Goal: Communication & Community: Ask a question

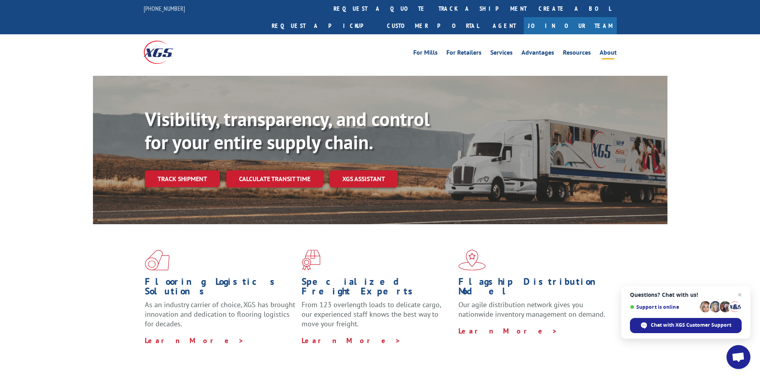
click at [597, 49] on li "About" at bounding box center [608, 53] width 26 height 9
click at [607, 49] on link "About" at bounding box center [607, 53] width 17 height 9
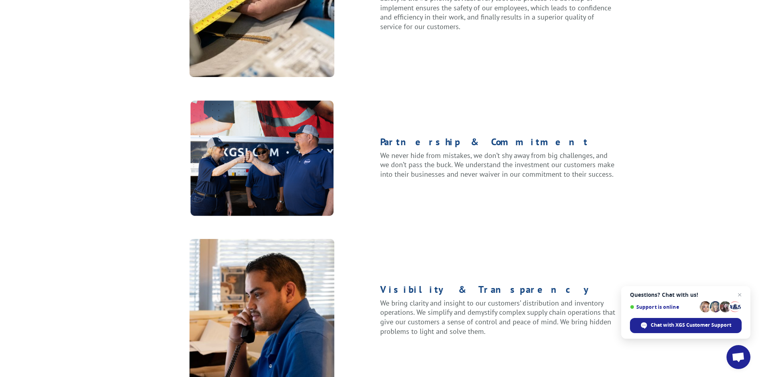
scroll to position [1013, 0]
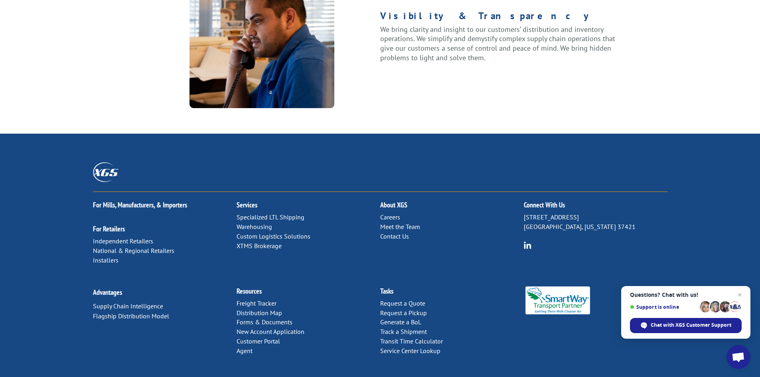
click at [395, 232] on link "Contact Us" at bounding box center [394, 236] width 29 height 8
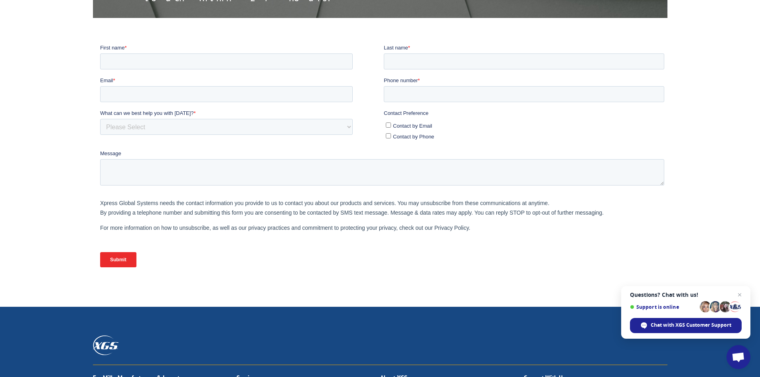
scroll to position [42, 0]
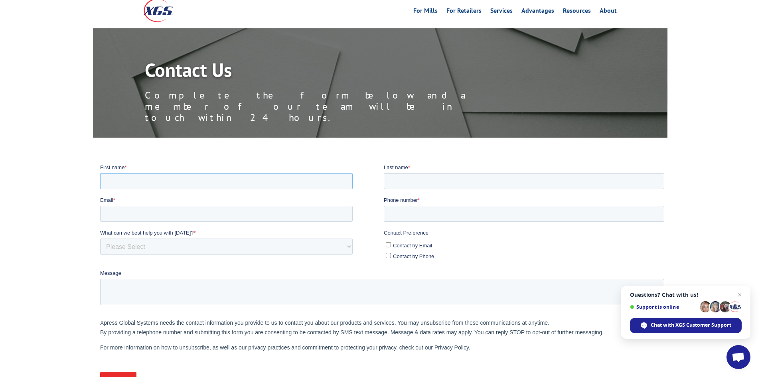
click at [183, 188] on input "First name *" at bounding box center [226, 181] width 252 height 16
click at [181, 248] on select "Please Select Quoting, Opening New Account, or New Business Opportunity Shipmen…" at bounding box center [226, 246] width 252 height 16
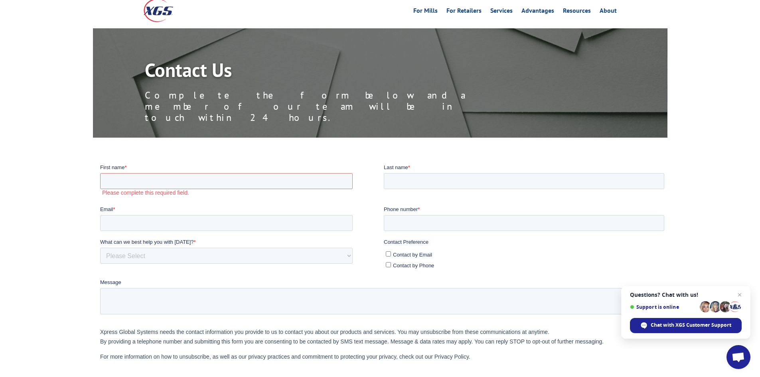
click at [86, 207] on div at bounding box center [380, 287] width 760 height 248
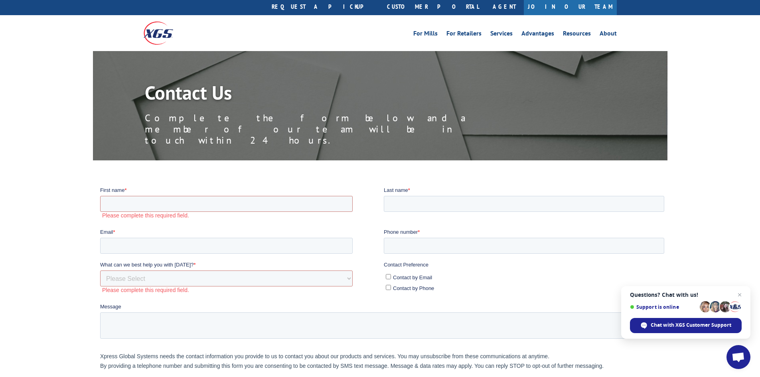
scroll to position [0, 0]
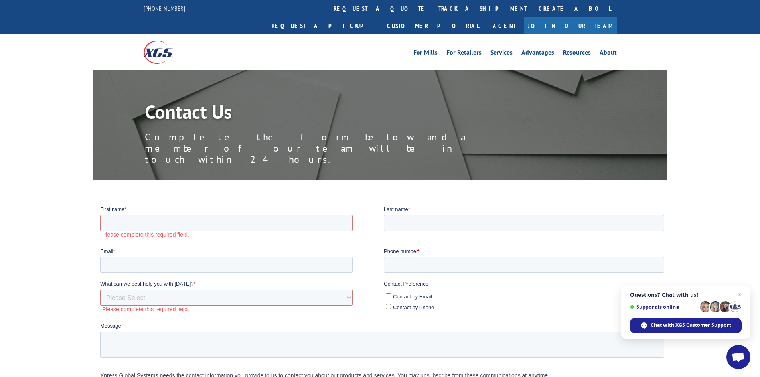
click at [578, 17] on link "Join Our Team" at bounding box center [570, 25] width 93 height 17
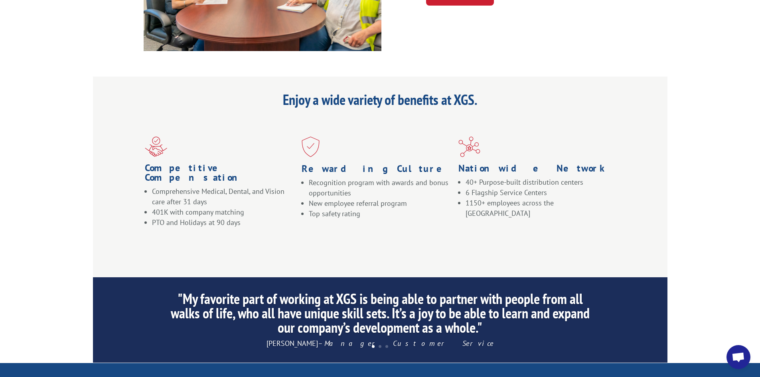
scroll to position [761, 0]
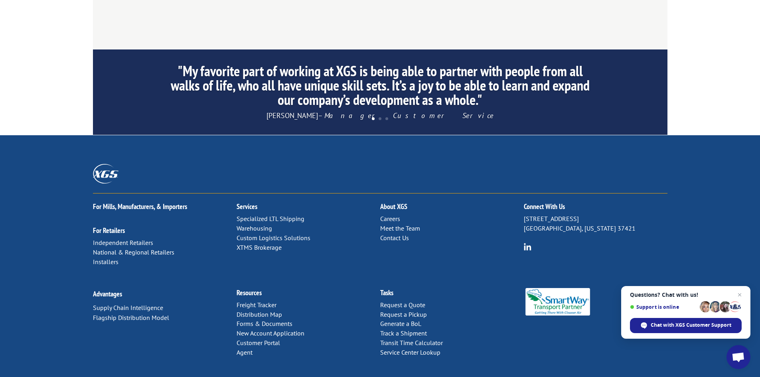
click at [396, 234] on link "Contact Us" at bounding box center [394, 238] width 29 height 8
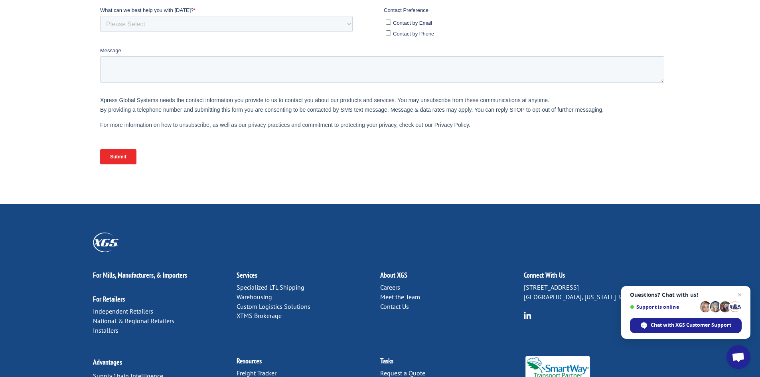
scroll to position [321, 0]
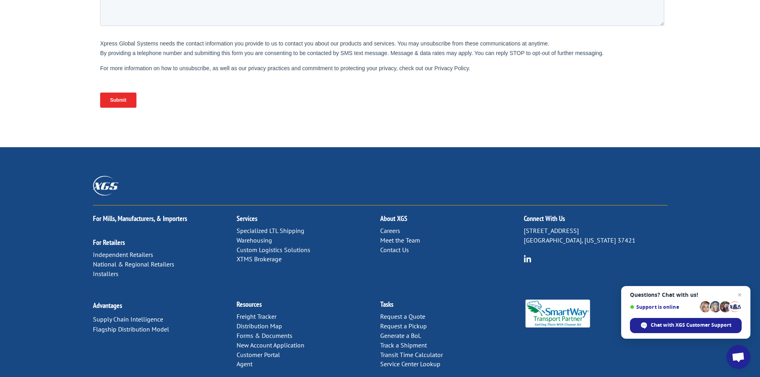
click at [396, 236] on link "Meet the Team" at bounding box center [400, 240] width 40 height 8
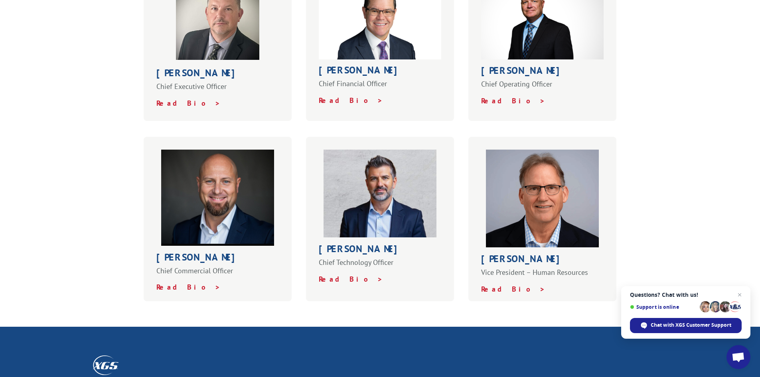
scroll to position [439, 0]
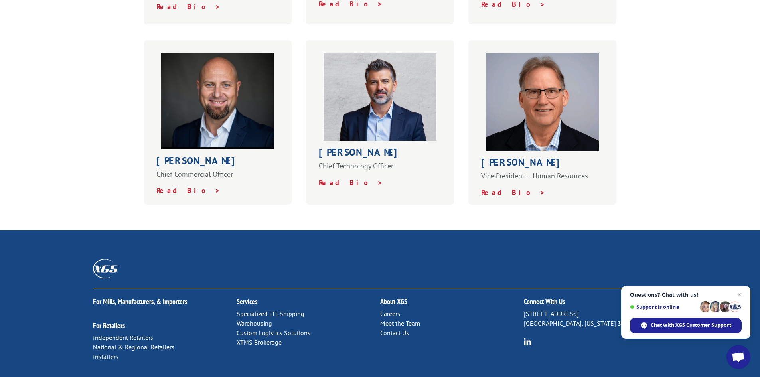
click at [388, 309] on link "Careers" at bounding box center [390, 313] width 20 height 8
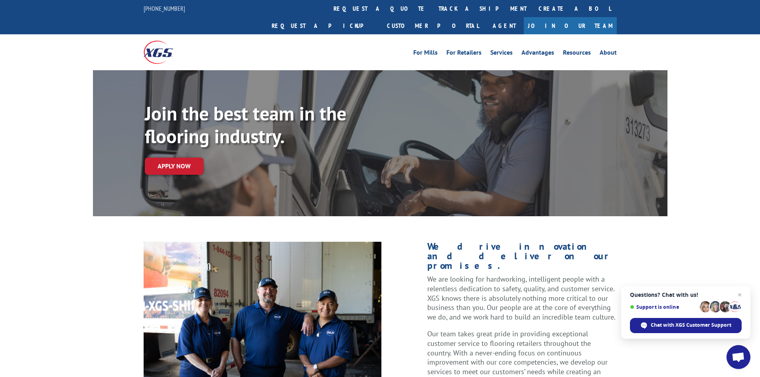
click at [738, 352] on span "Open chat" at bounding box center [738, 357] width 24 height 24
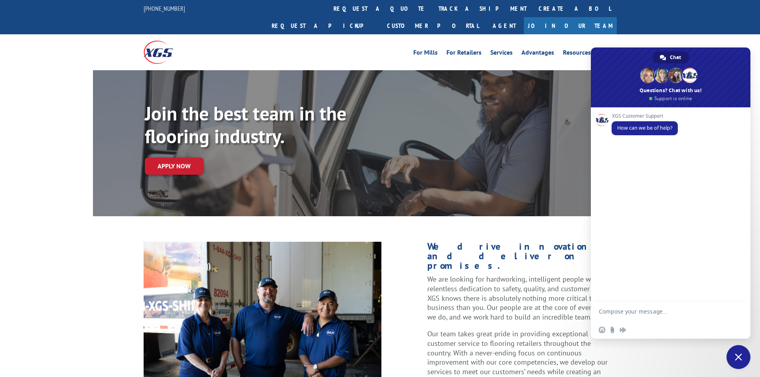
drag, startPoint x: 617, startPoint y: 300, endPoint x: 619, endPoint y: 305, distance: 5.0
click at [618, 300] on div "XGS Customer Support How can we be of help?" at bounding box center [671, 204] width 160 height 194
click at [619, 310] on textarea "Compose your message..." at bounding box center [663, 311] width 128 height 20
type textarea "I"
type textarea "I have 3 invoices that are 4 months past due and no one is answering me when i …"
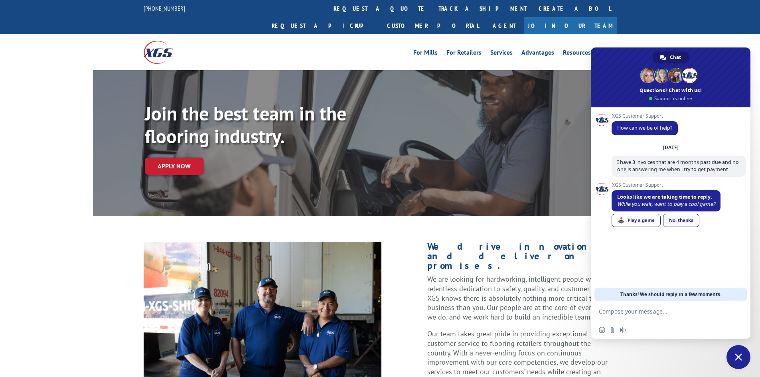
click at [678, 223] on link "No, thanks" at bounding box center [681, 220] width 36 height 13
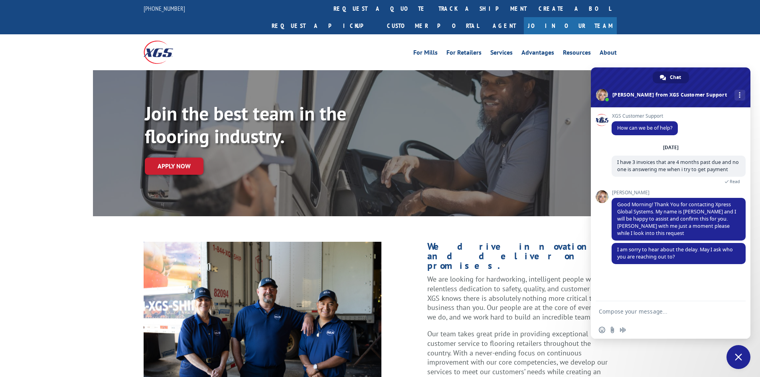
click at [639, 317] on textarea "Compose your message..." at bounding box center [663, 311] width 128 height 20
paste textarea "[EMAIL_ADDRESS][DOMAIN_NAME],[EMAIL_ADDRESS][DOMAIN_NAME],[EMAIL_ADDRESS][DOMAI…"
type textarea "[EMAIL_ADDRESS][DOMAIN_NAME],[EMAIL_ADDRESS][DOMAIN_NAME],[EMAIL_ADDRESS][DOMAI…"
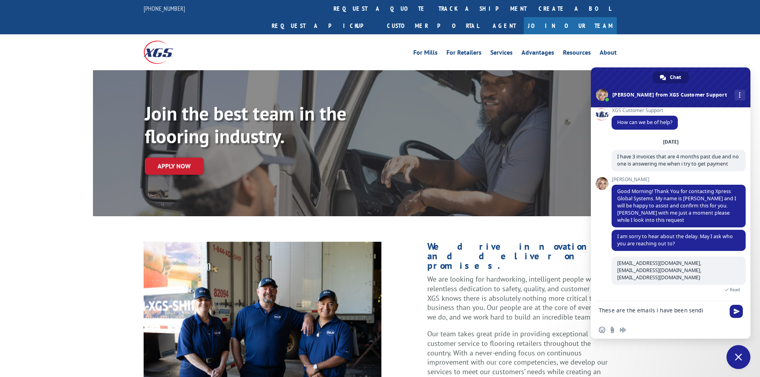
scroll to position [13, 0]
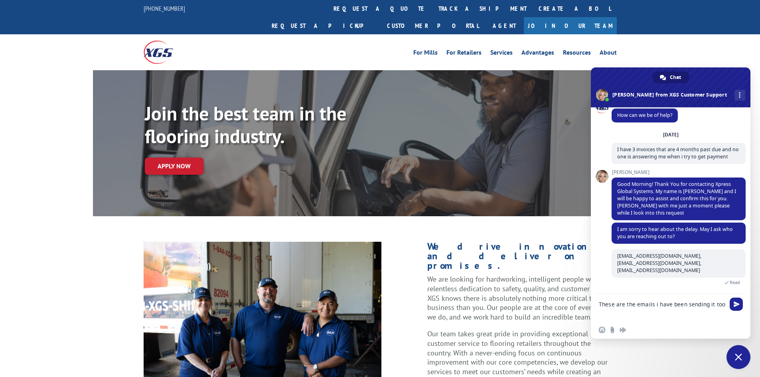
type textarea "These are the emails i have been sending it to"
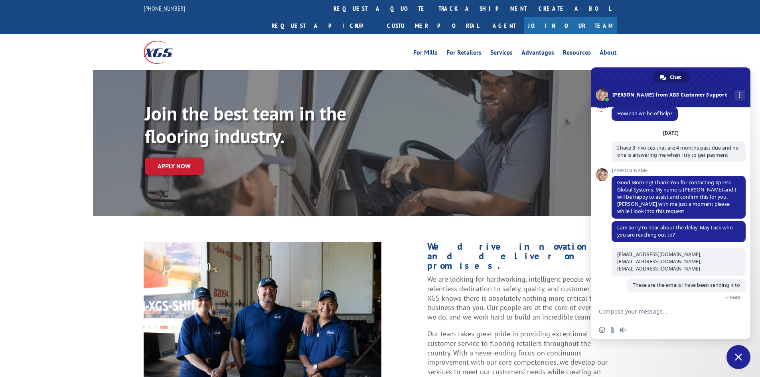
scroll to position [22, 0]
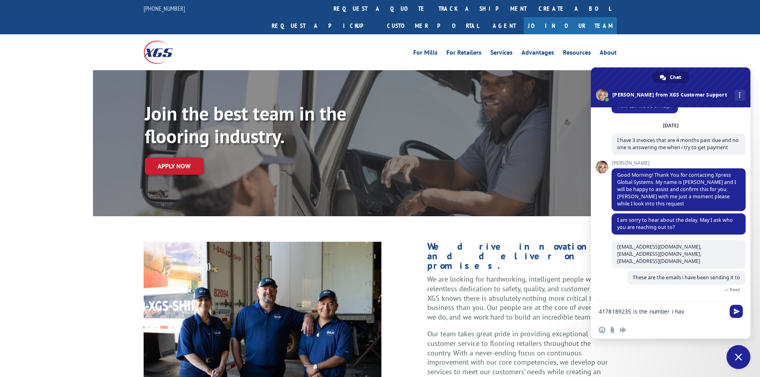
type textarea "4178189235 is the number i have"
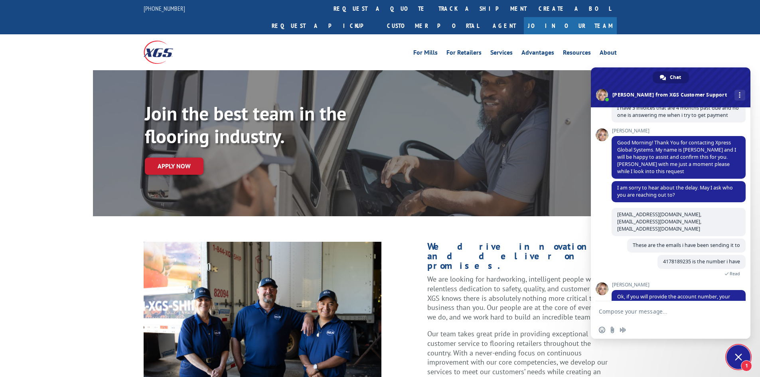
scroll to position [87, 0]
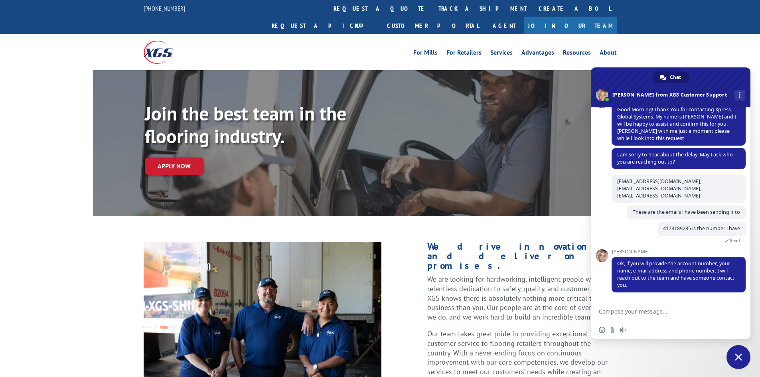
click at [657, 307] on textarea "Compose your message..." at bounding box center [663, 311] width 128 height 20
click at [722, 306] on textarea "We do not have an account number but my name is [PERSON_NAME] with All Trailer …" at bounding box center [663, 304] width 128 height 34
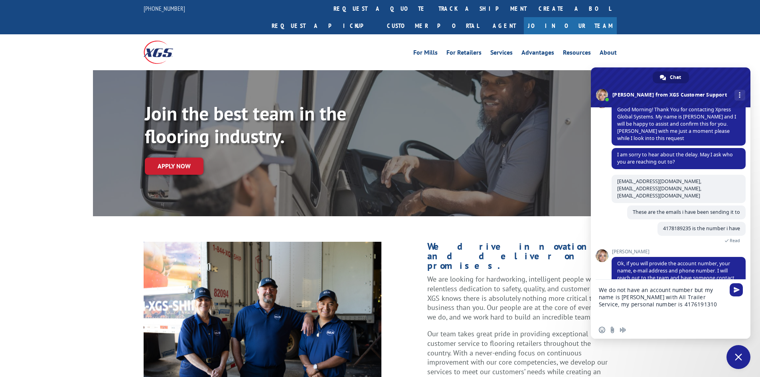
click at [722, 306] on textarea "We do not have an account number but my name is [PERSON_NAME] with All Trailer …" at bounding box center [663, 300] width 128 height 41
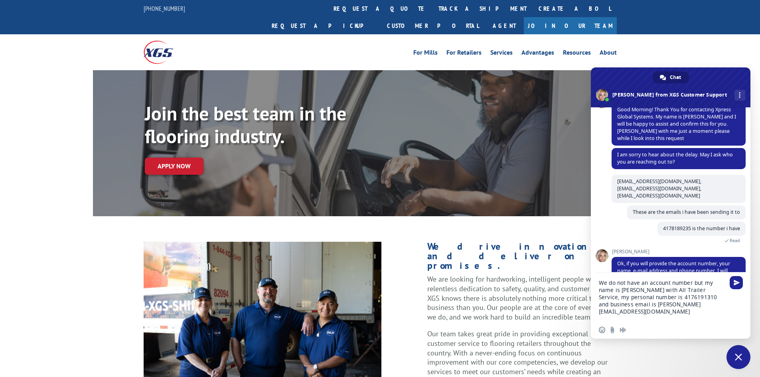
type textarea "We do not have an account number but my name is [PERSON_NAME] with All Trailer …"
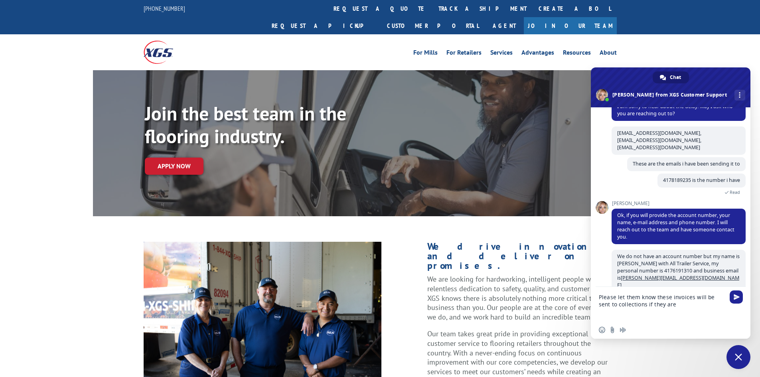
scroll to position [138, 0]
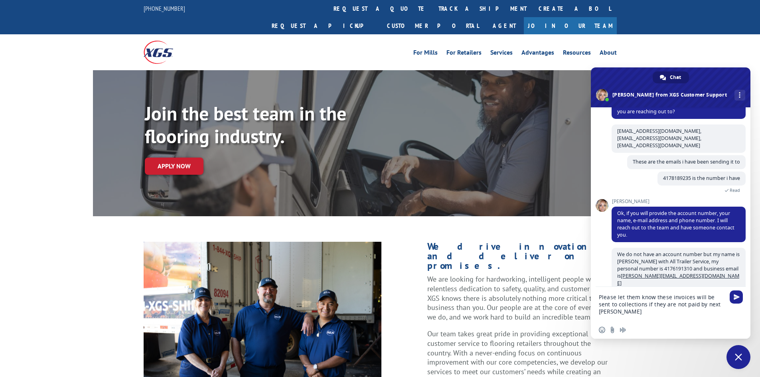
type textarea "Please let them know these invoices will be sent to collections if they are not…"
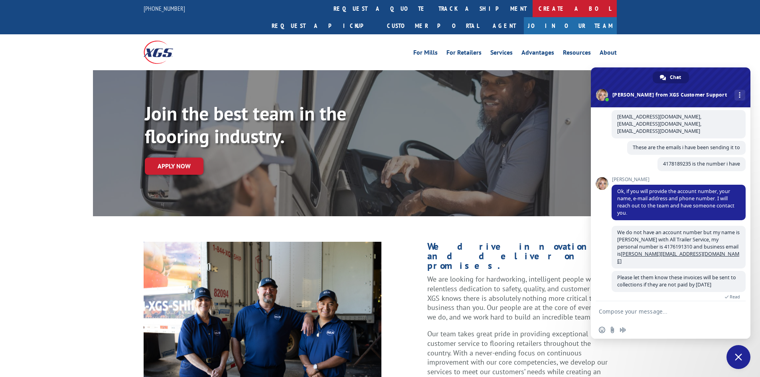
scroll to position [203, 0]
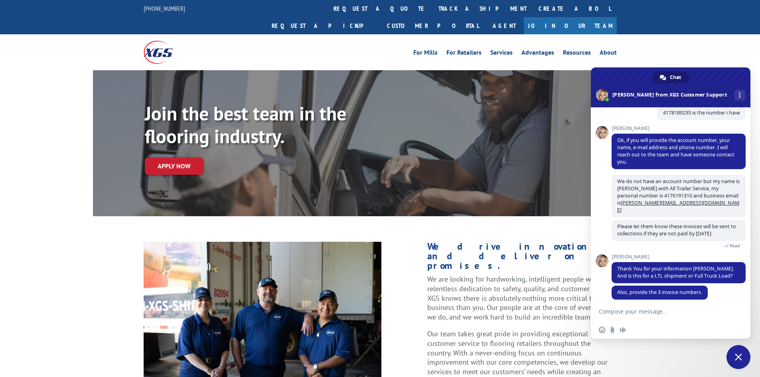
click at [666, 311] on textarea "Compose your message..." at bounding box center [663, 311] width 128 height 20
type textarea "103734, 103784, 200294. I am not sure which one of those they are"
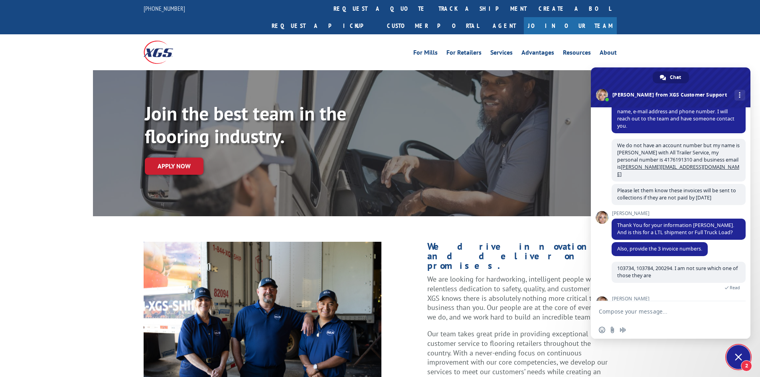
scroll to position [333, 0]
